Goal: Task Accomplishment & Management: Manage account settings

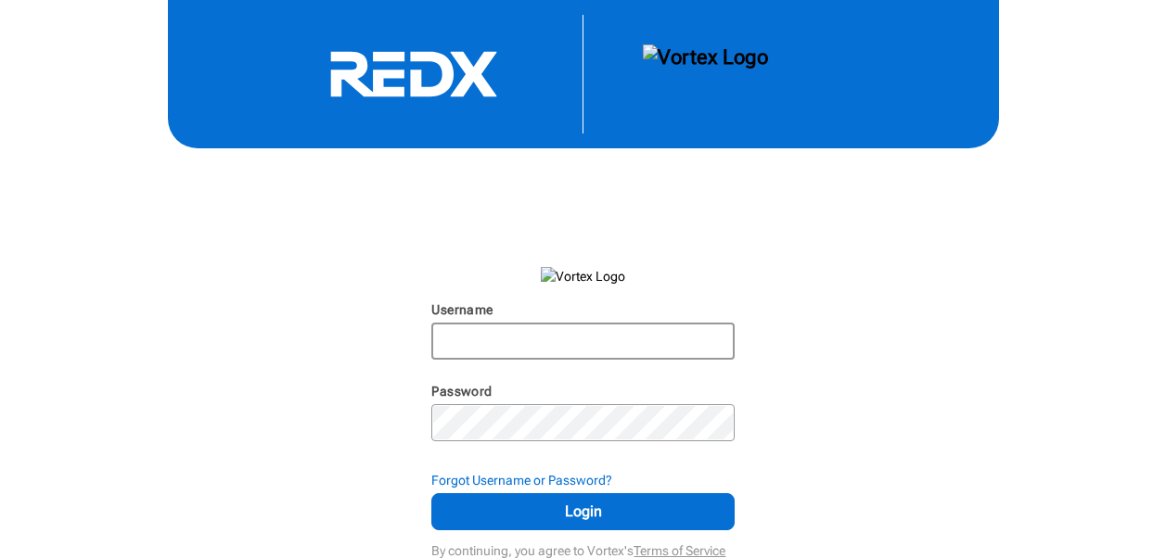
click at [454, 344] on input "Username" at bounding box center [582, 341] width 299 height 33
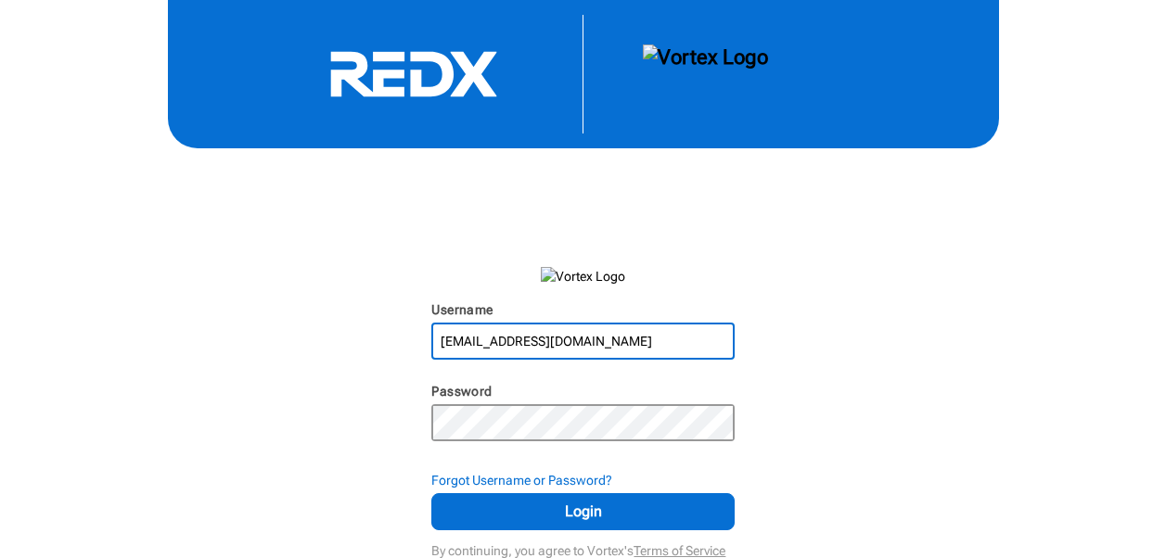
type input "Champinem@gmail.com"
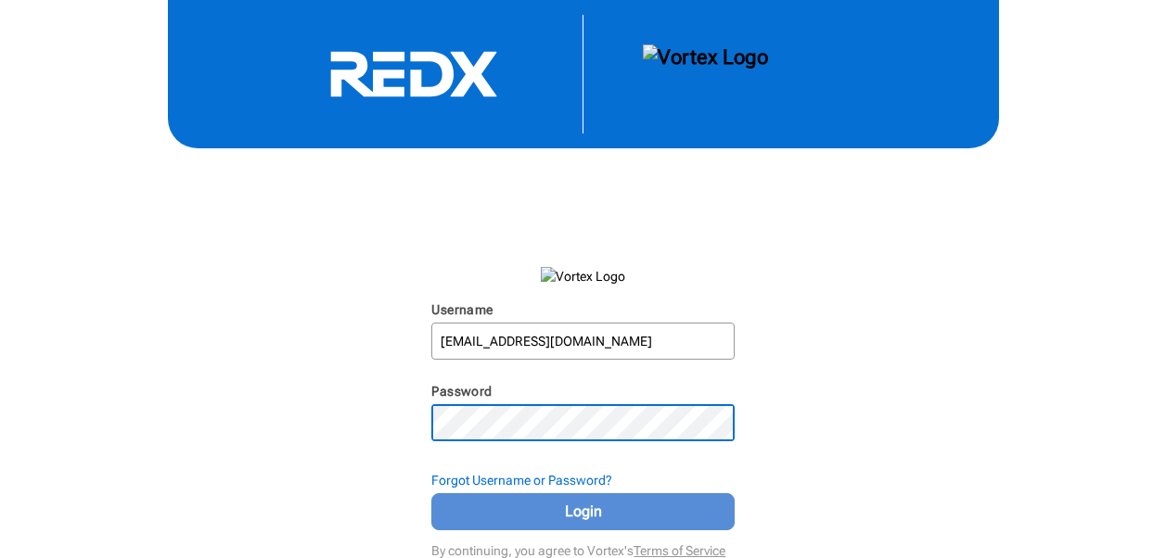
click at [575, 517] on span "Login" at bounding box center [583, 512] width 256 height 22
click at [583, 510] on span "Login" at bounding box center [583, 512] width 256 height 22
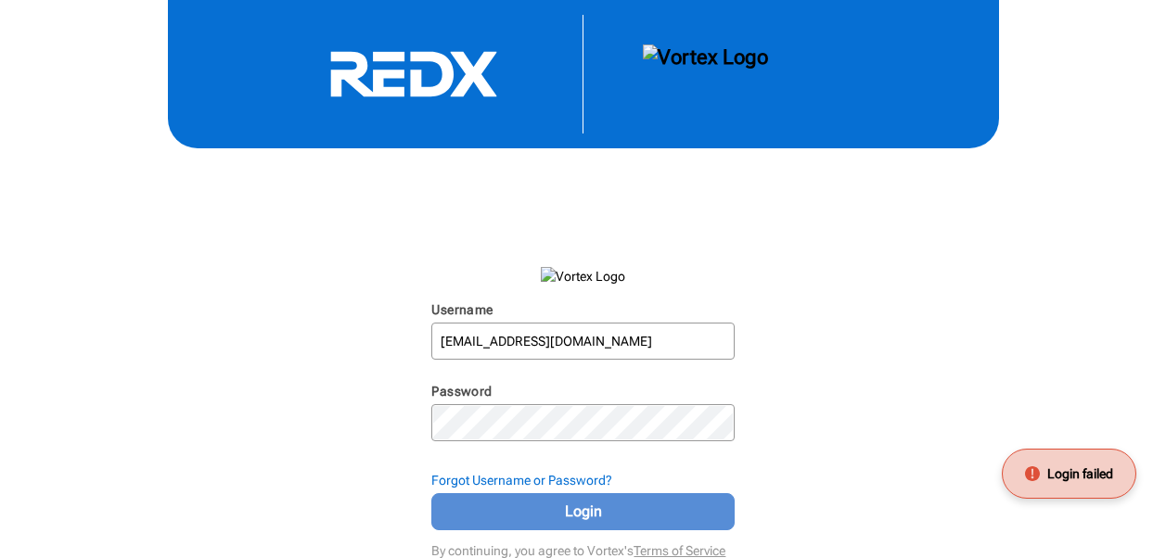
click at [589, 504] on span "Login" at bounding box center [583, 512] width 256 height 22
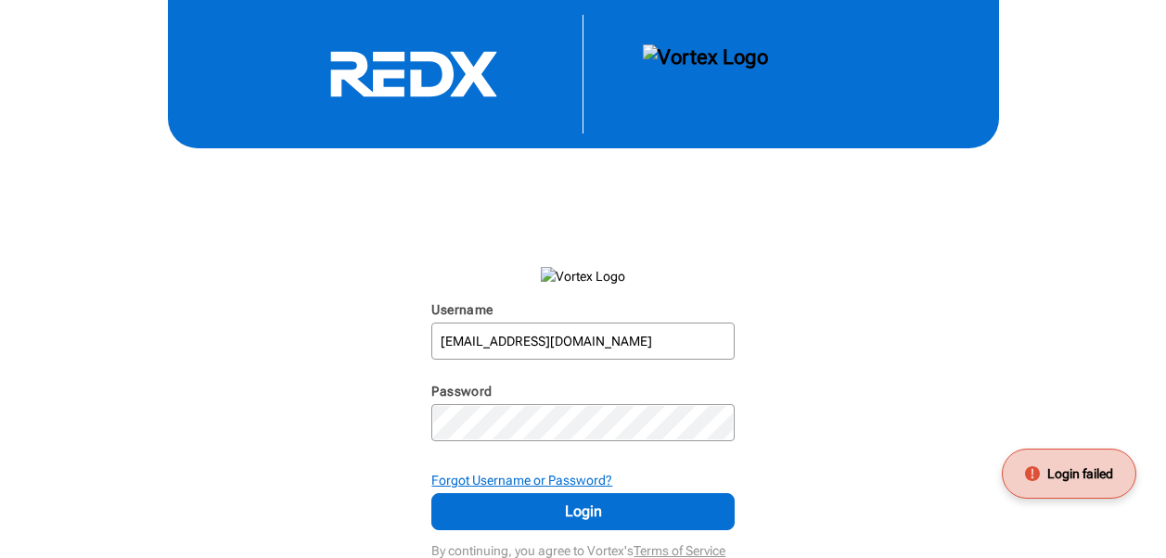
click at [577, 486] on strong "Forgot Username or Password?" at bounding box center [521, 480] width 181 height 15
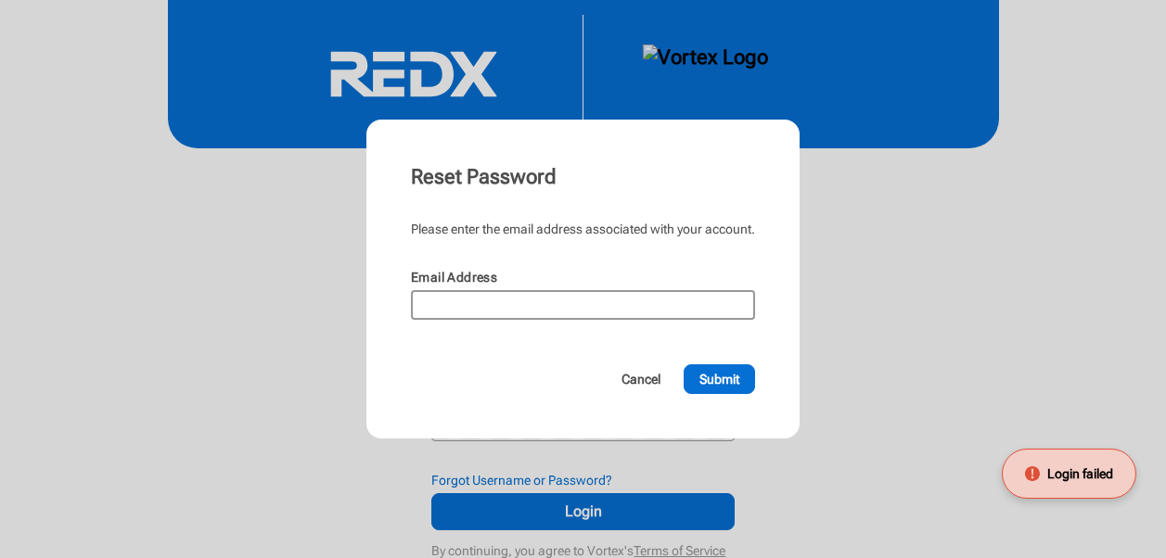
click at [491, 308] on input "Email Address" at bounding box center [583, 305] width 340 height 26
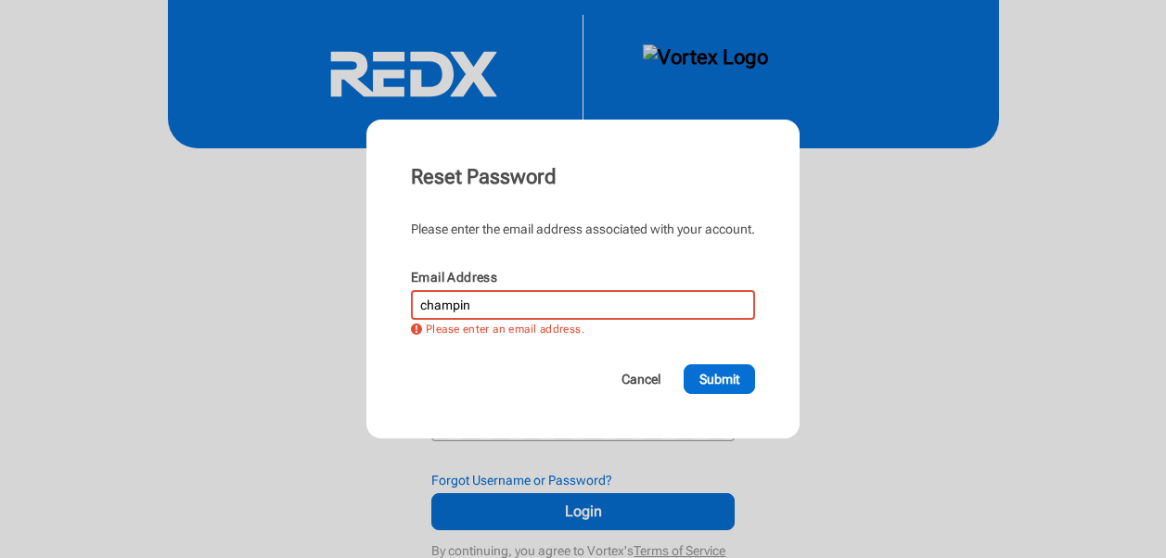
type input "[EMAIL_ADDRESS][DOMAIN_NAME]"
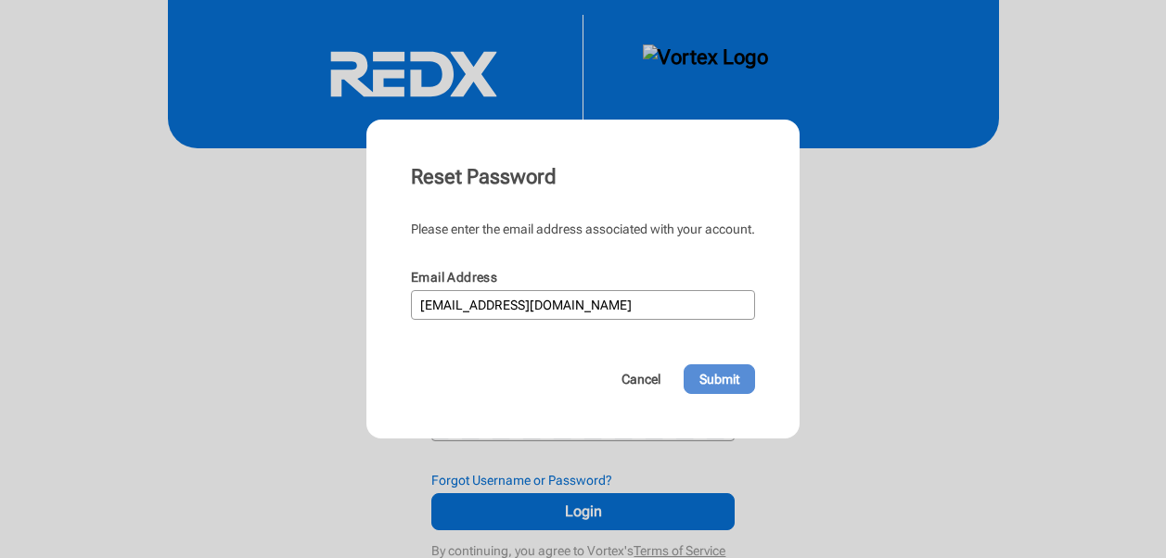
click at [714, 373] on span "Submit" at bounding box center [719, 379] width 40 height 19
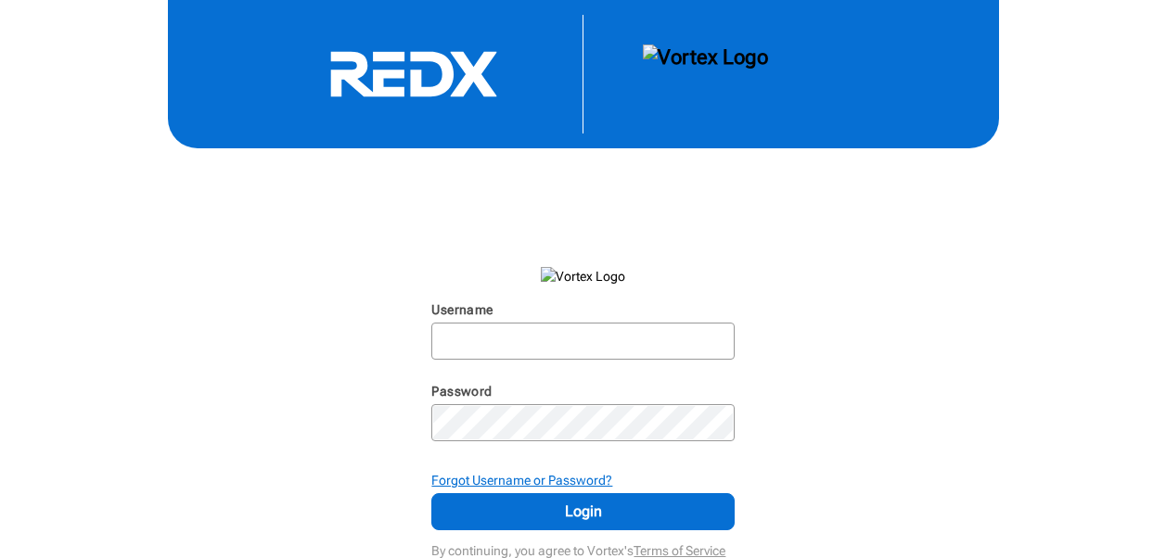
click at [515, 483] on strong "Forgot Username or Password?" at bounding box center [521, 480] width 181 height 15
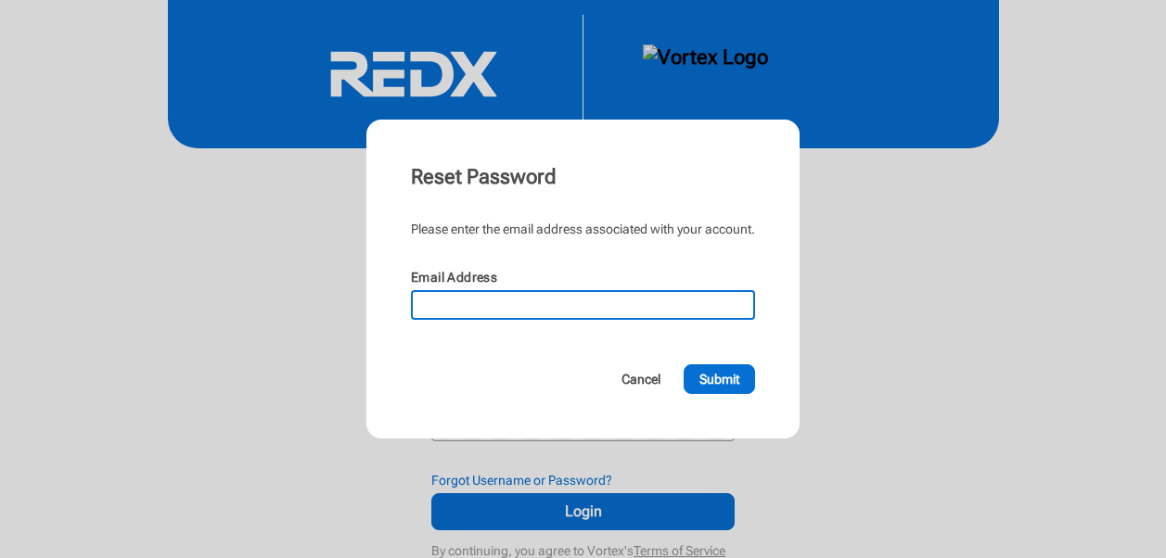
click at [446, 300] on input "Email Address" at bounding box center [583, 305] width 340 height 26
type input "[EMAIL_ADDRESS][DOMAIN_NAME]"
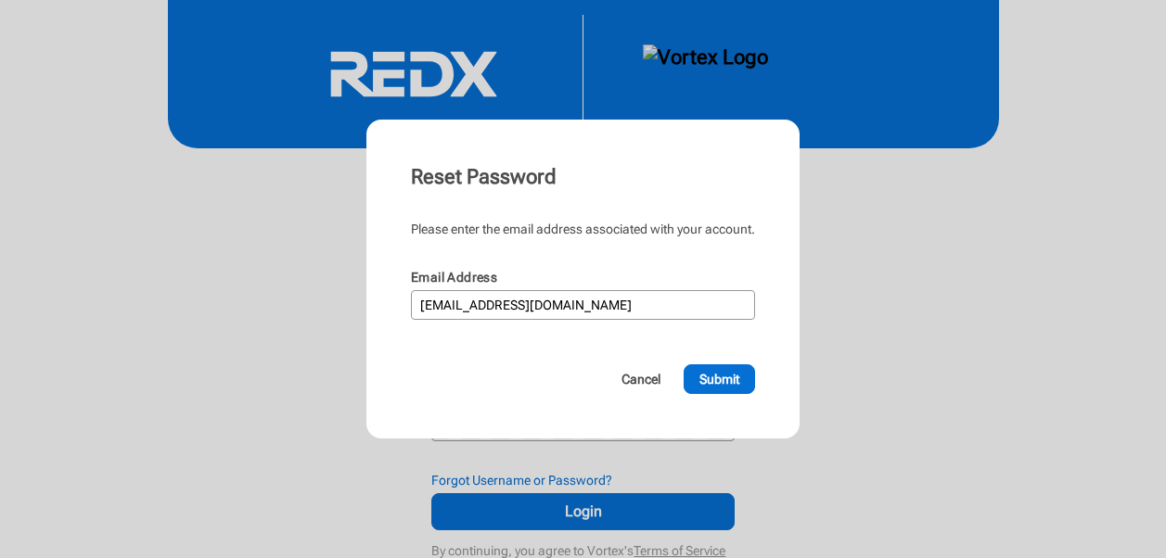
click at [708, 364] on form "Please enter the email address associated with your account. Email Address [EMA…" at bounding box center [583, 307] width 344 height 174
click at [704, 371] on span "Submit" at bounding box center [719, 379] width 40 height 19
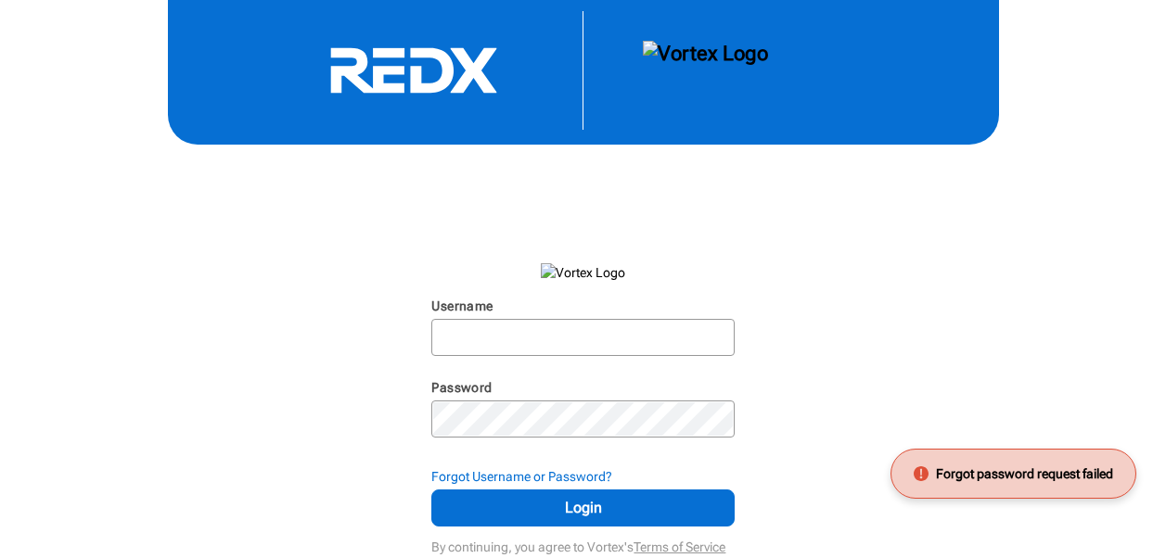
scroll to position [6, 0]
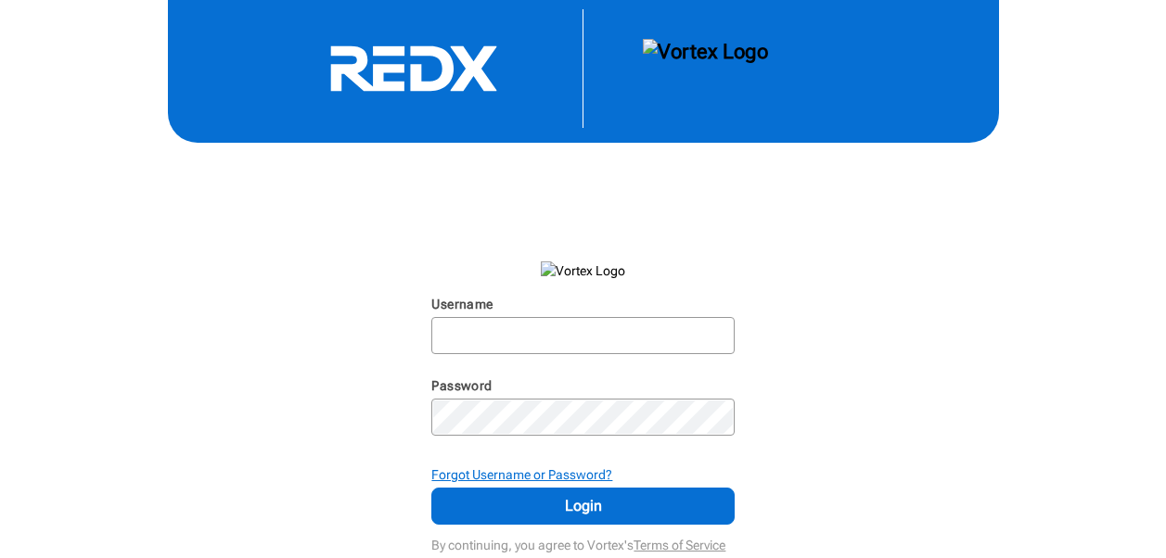
click at [533, 472] on strong "Forgot Username or Password?" at bounding box center [521, 475] width 181 height 15
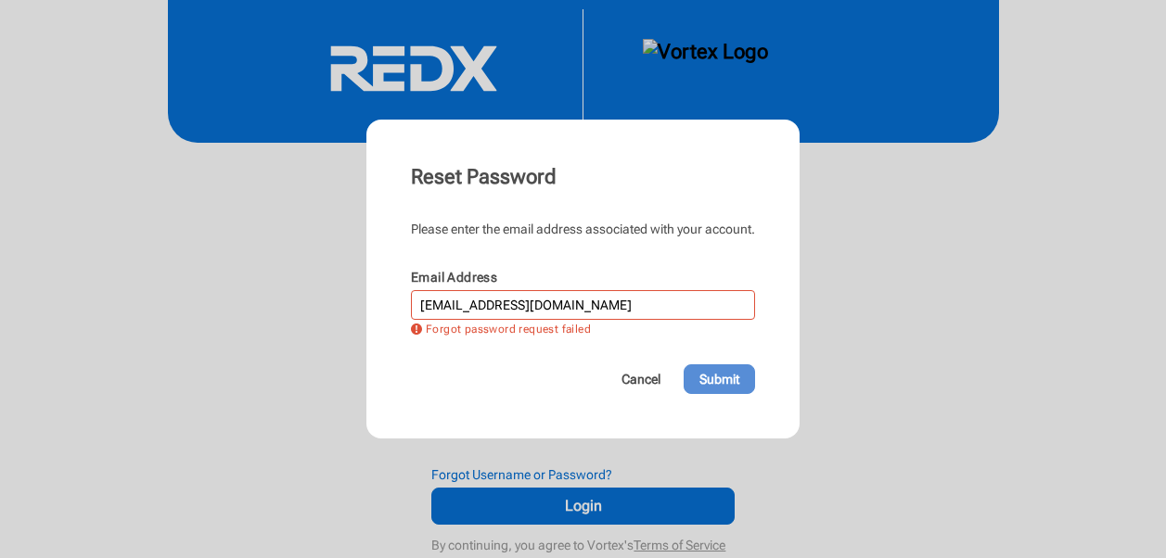
click at [703, 372] on span "Submit" at bounding box center [719, 379] width 40 height 19
